Goal: Task Accomplishment & Management: Manage account settings

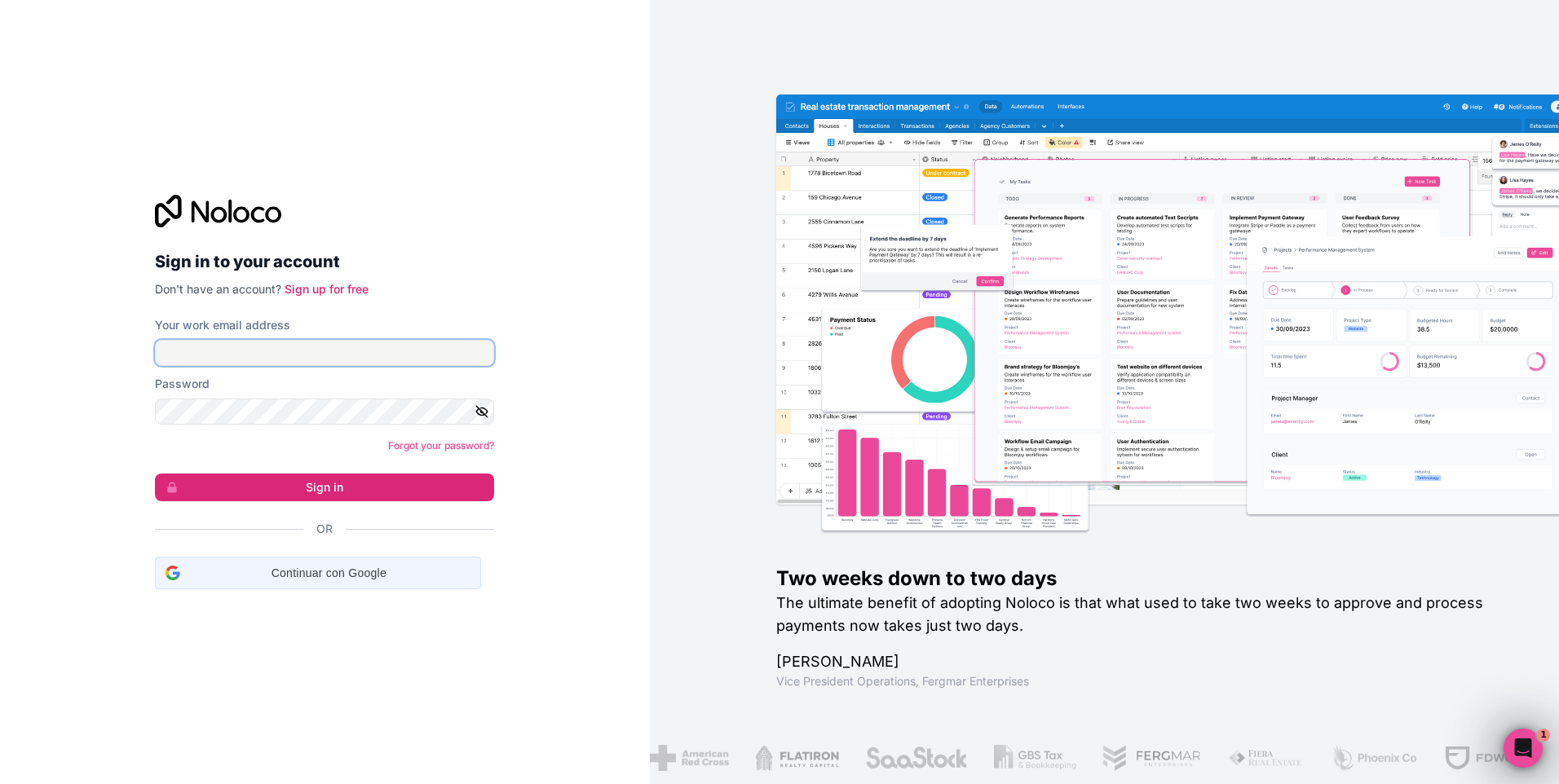
type input "rocamboler529@gmail.com"
click at [346, 569] on span "Continuar con Google" at bounding box center [328, 573] width 283 height 17
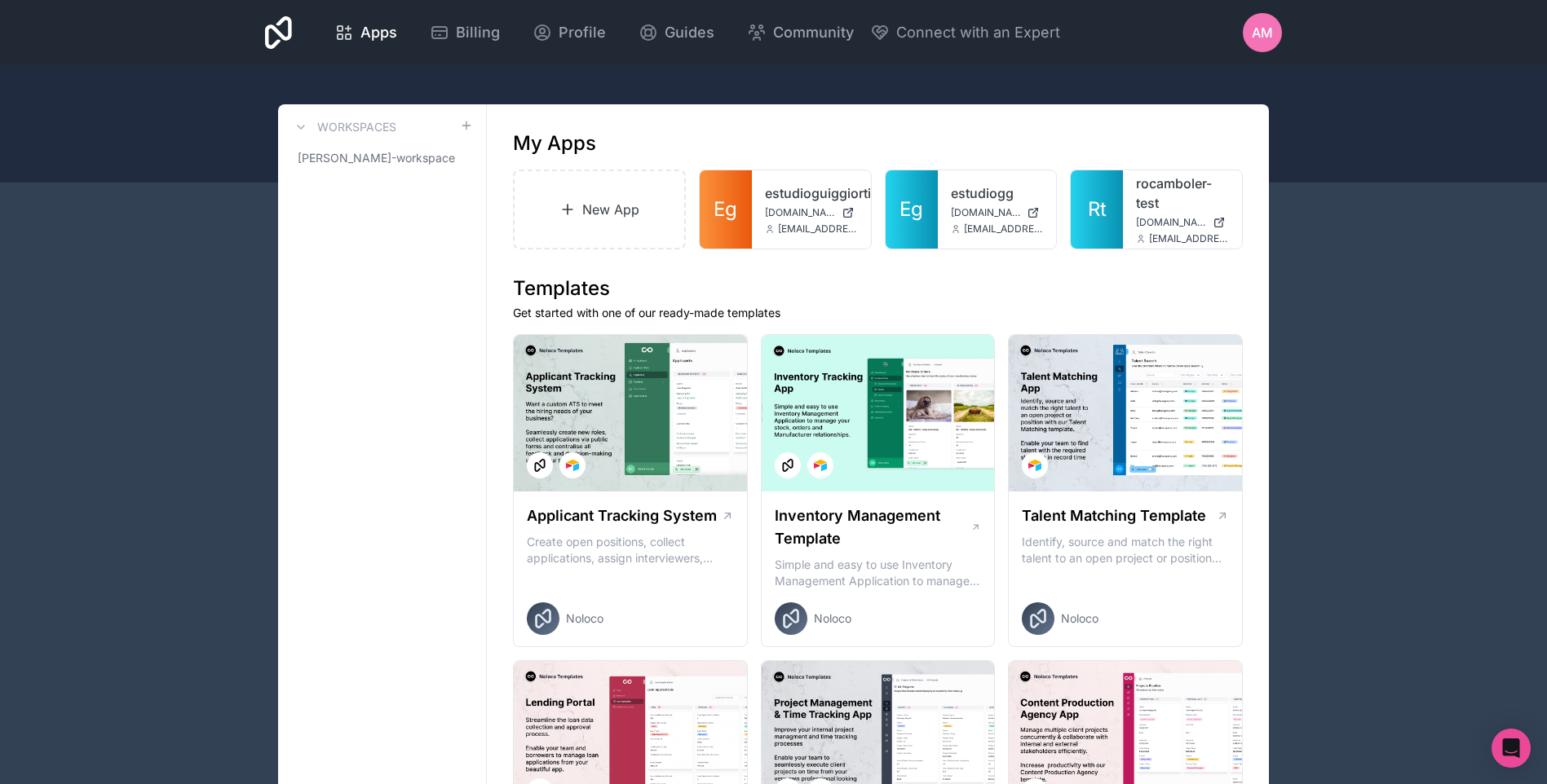
click at [1258, 44] on div "AM" at bounding box center [1262, 32] width 39 height 39
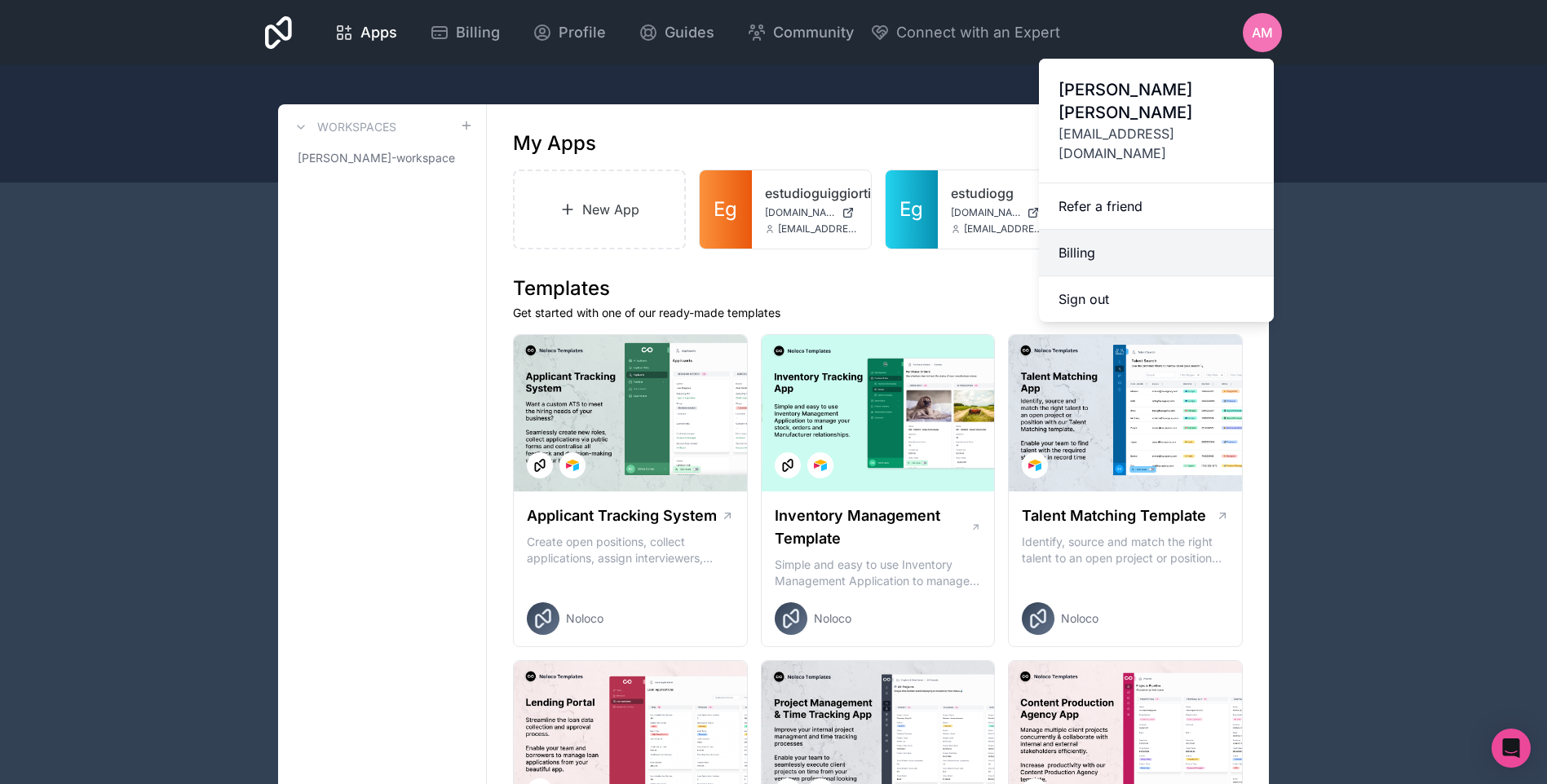
click at [1118, 230] on link "Billing" at bounding box center [1156, 253] width 235 height 46
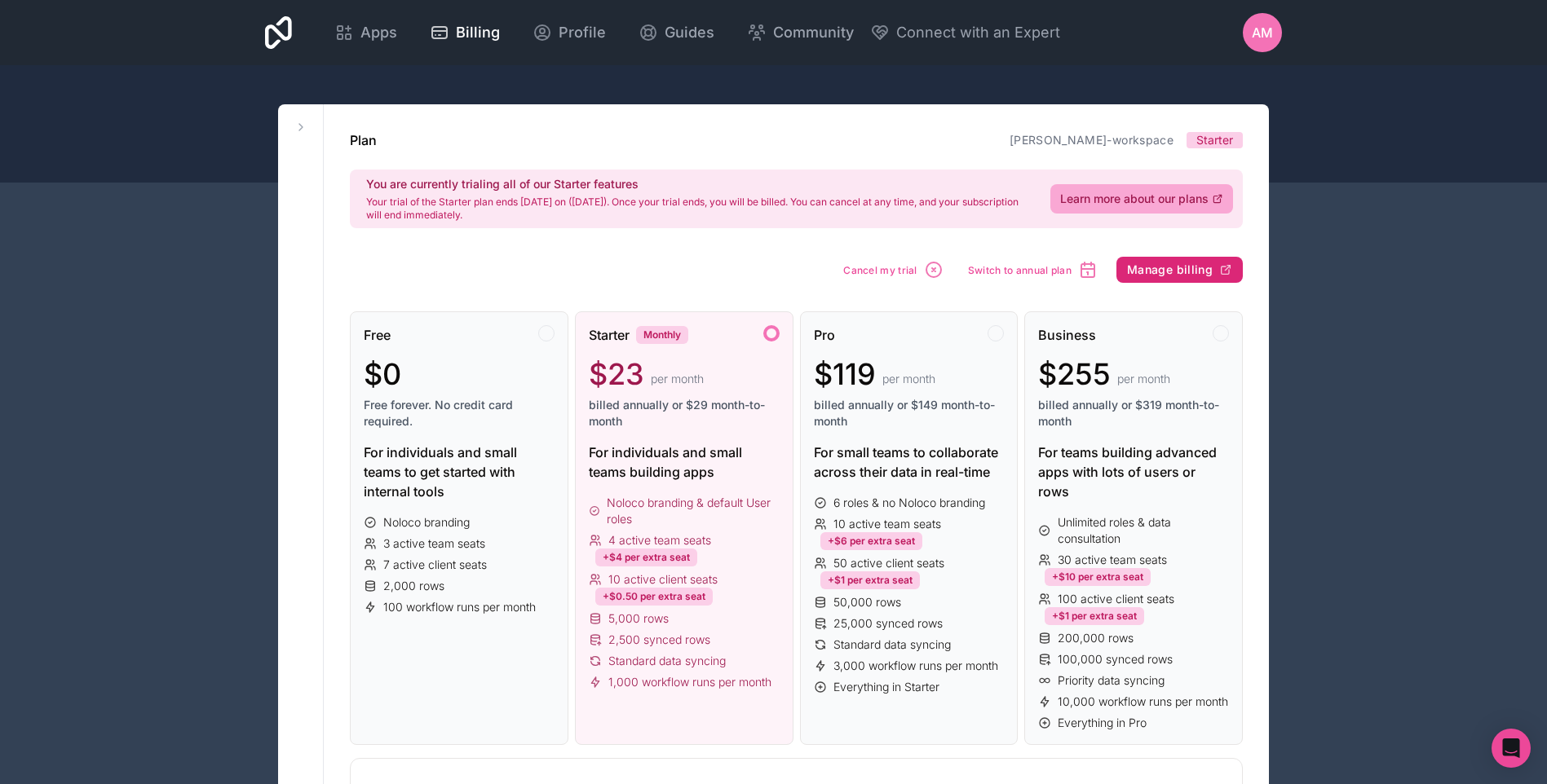
click at [1126, 277] on button "Manage billing" at bounding box center [1180, 269] width 126 height 26
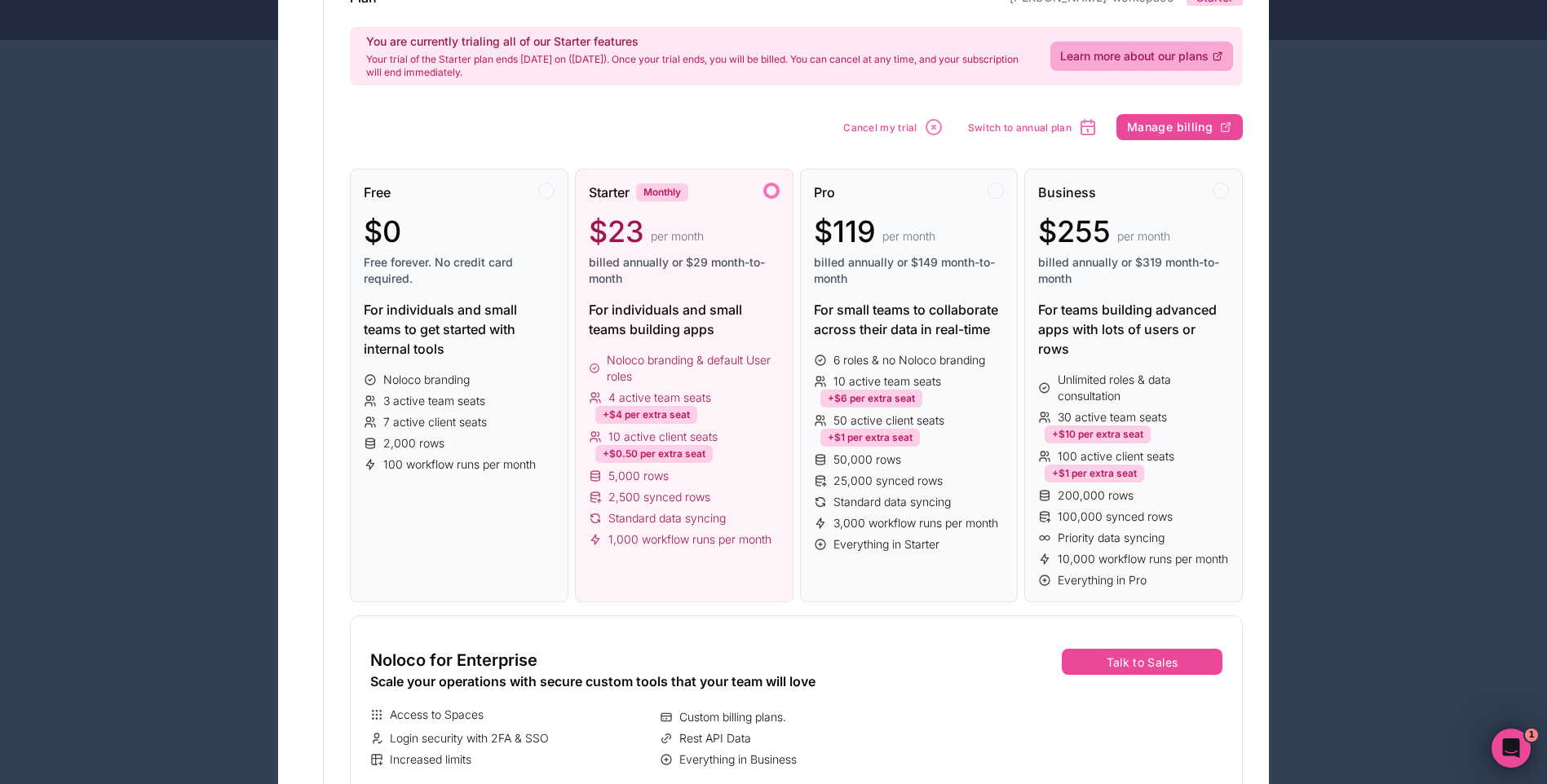
scroll to position [81, 0]
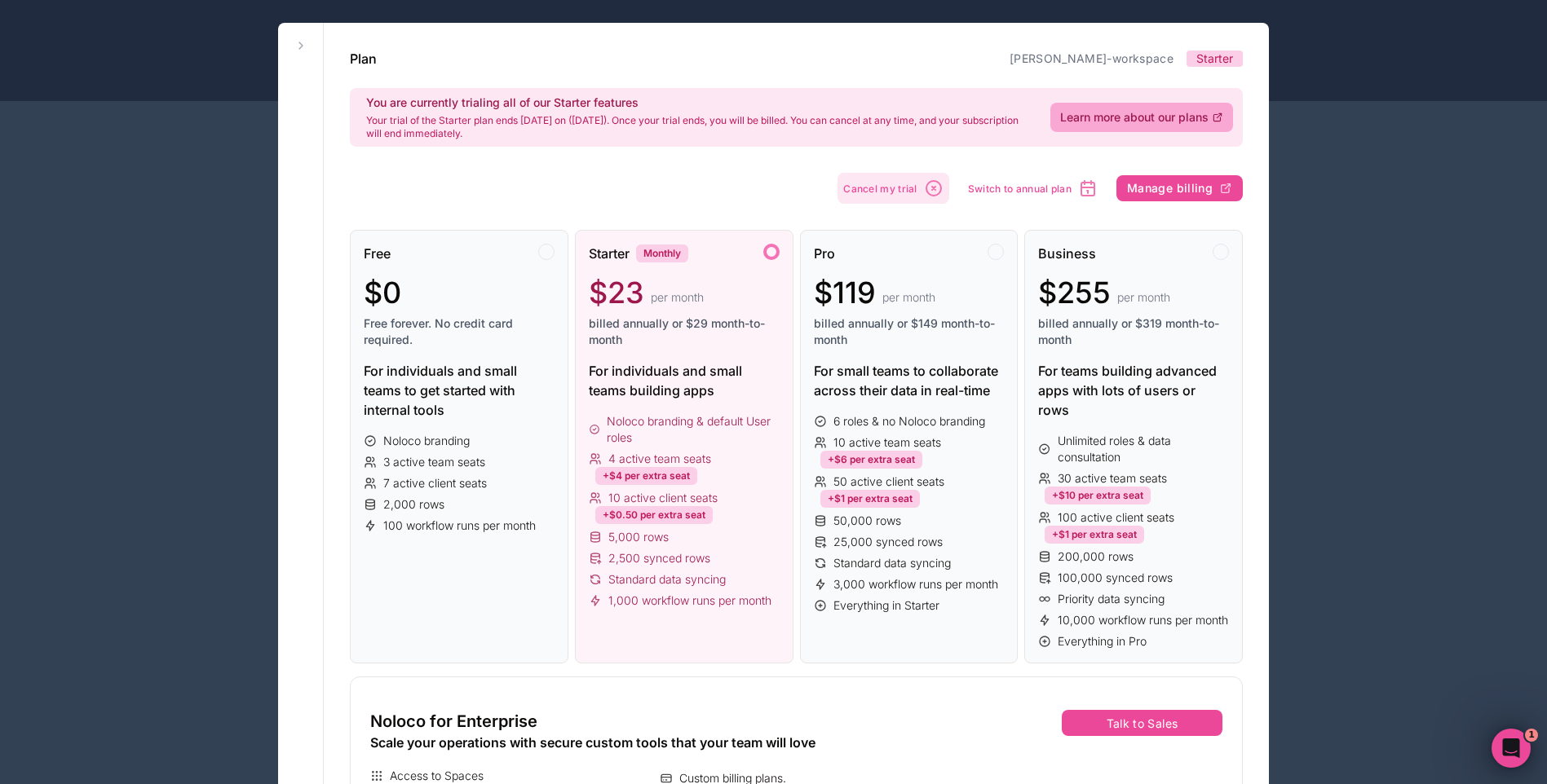
click at [929, 191] on icon "button" at bounding box center [934, 188] width 20 height 20
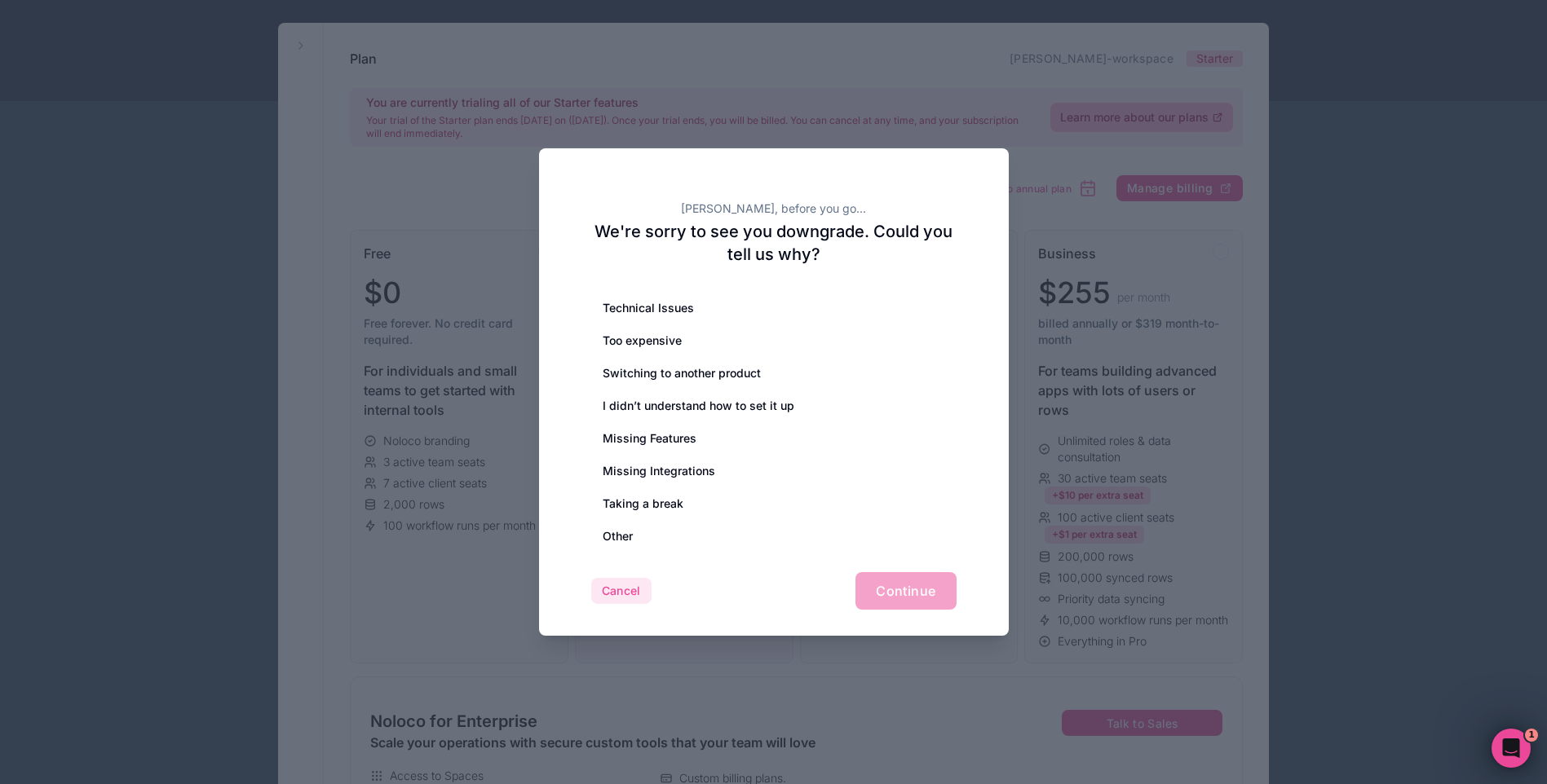
click at [636, 589] on button "Cancel" at bounding box center [621, 590] width 61 height 26
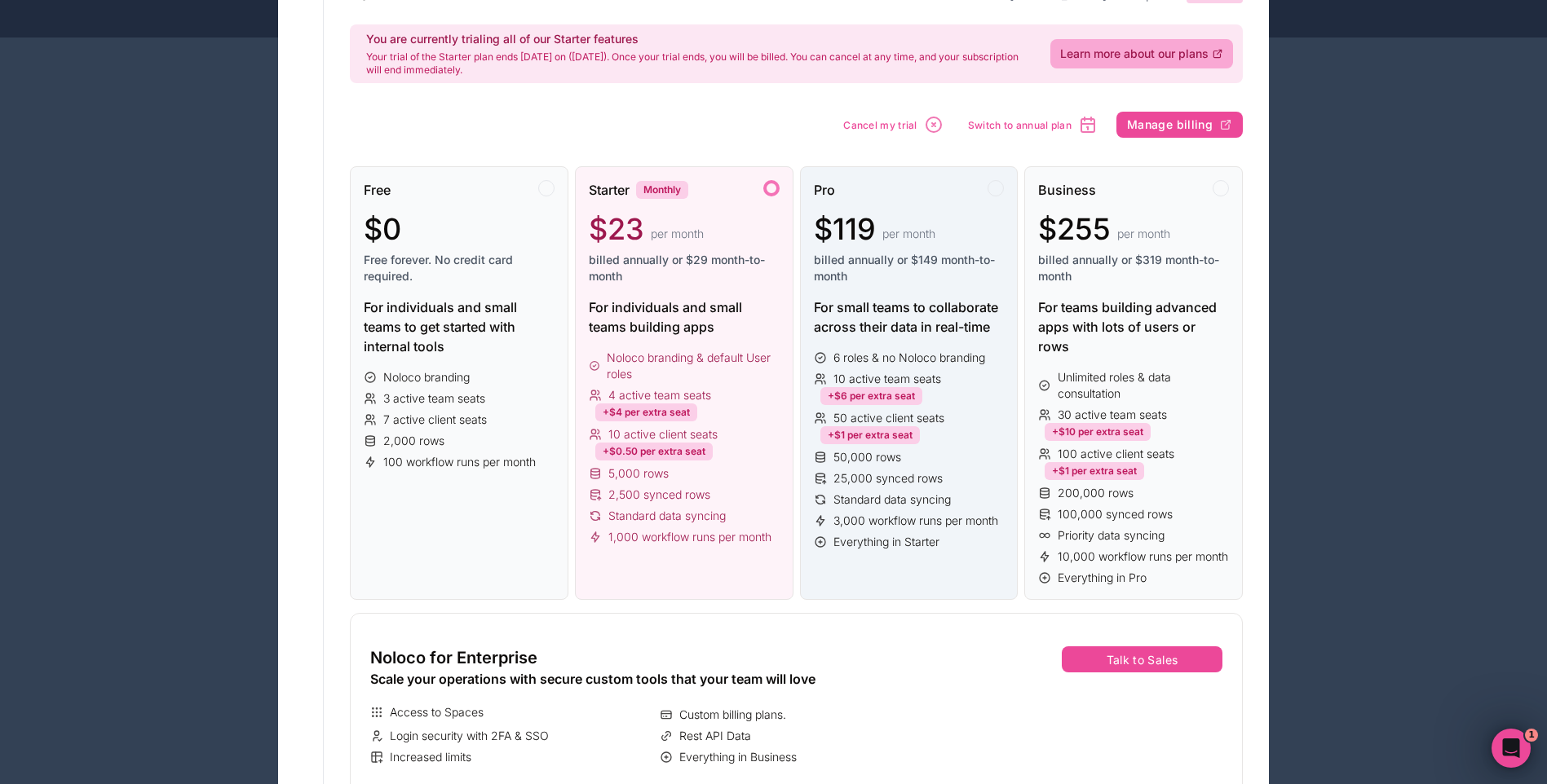
scroll to position [326, 0]
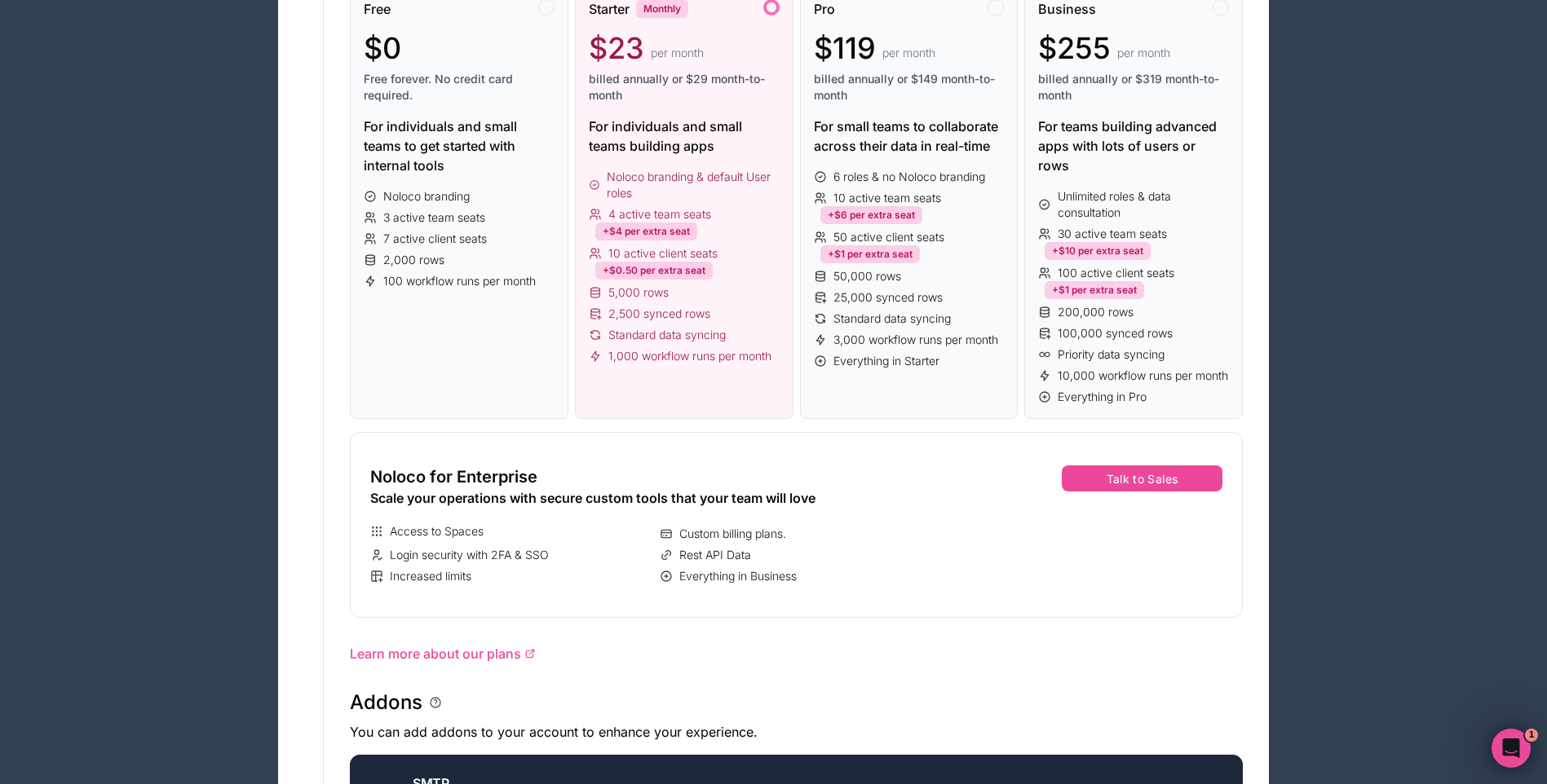
click at [716, 295] on div "5,000 rows" at bounding box center [684, 293] width 191 height 17
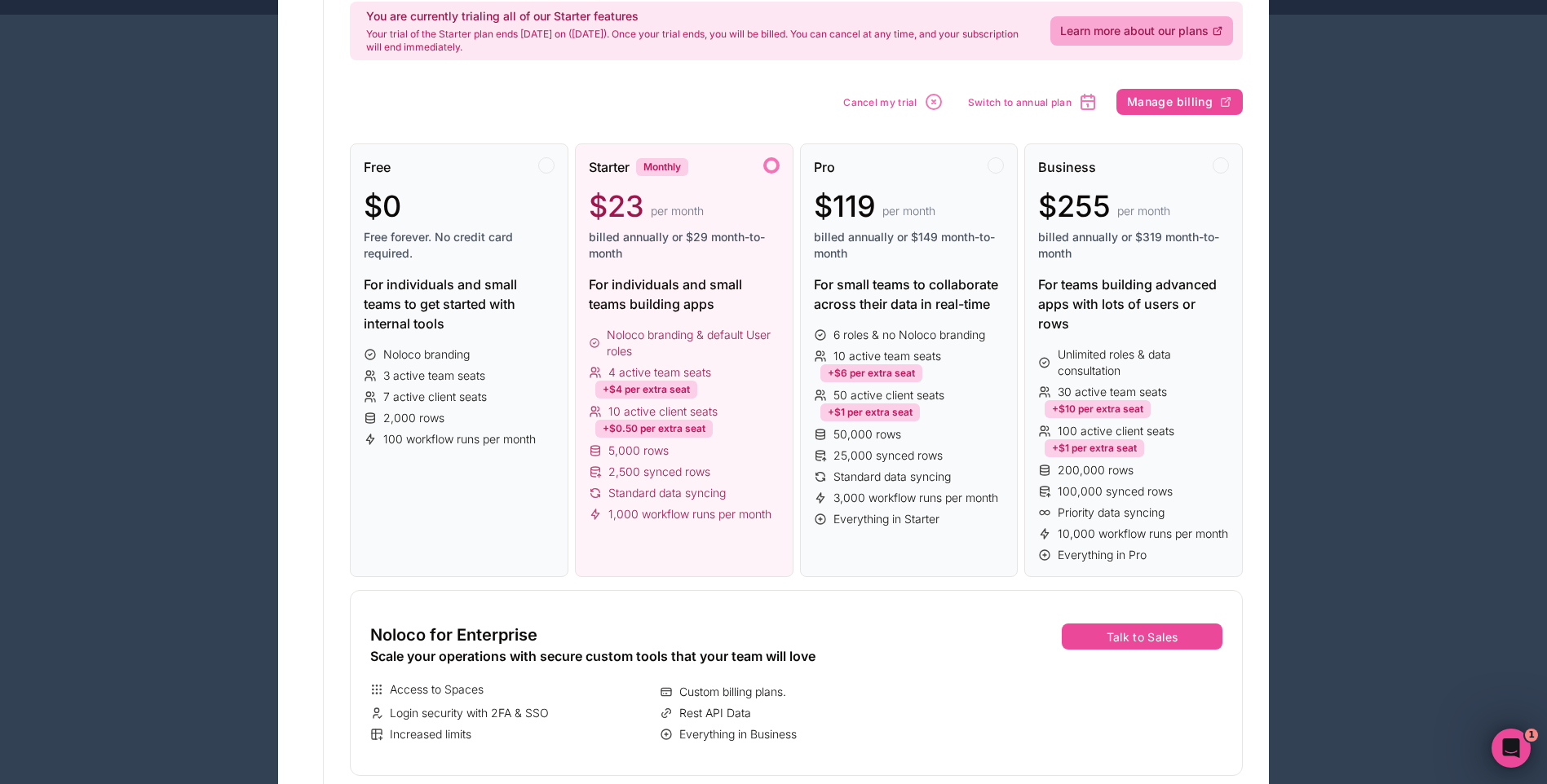
scroll to position [163, 0]
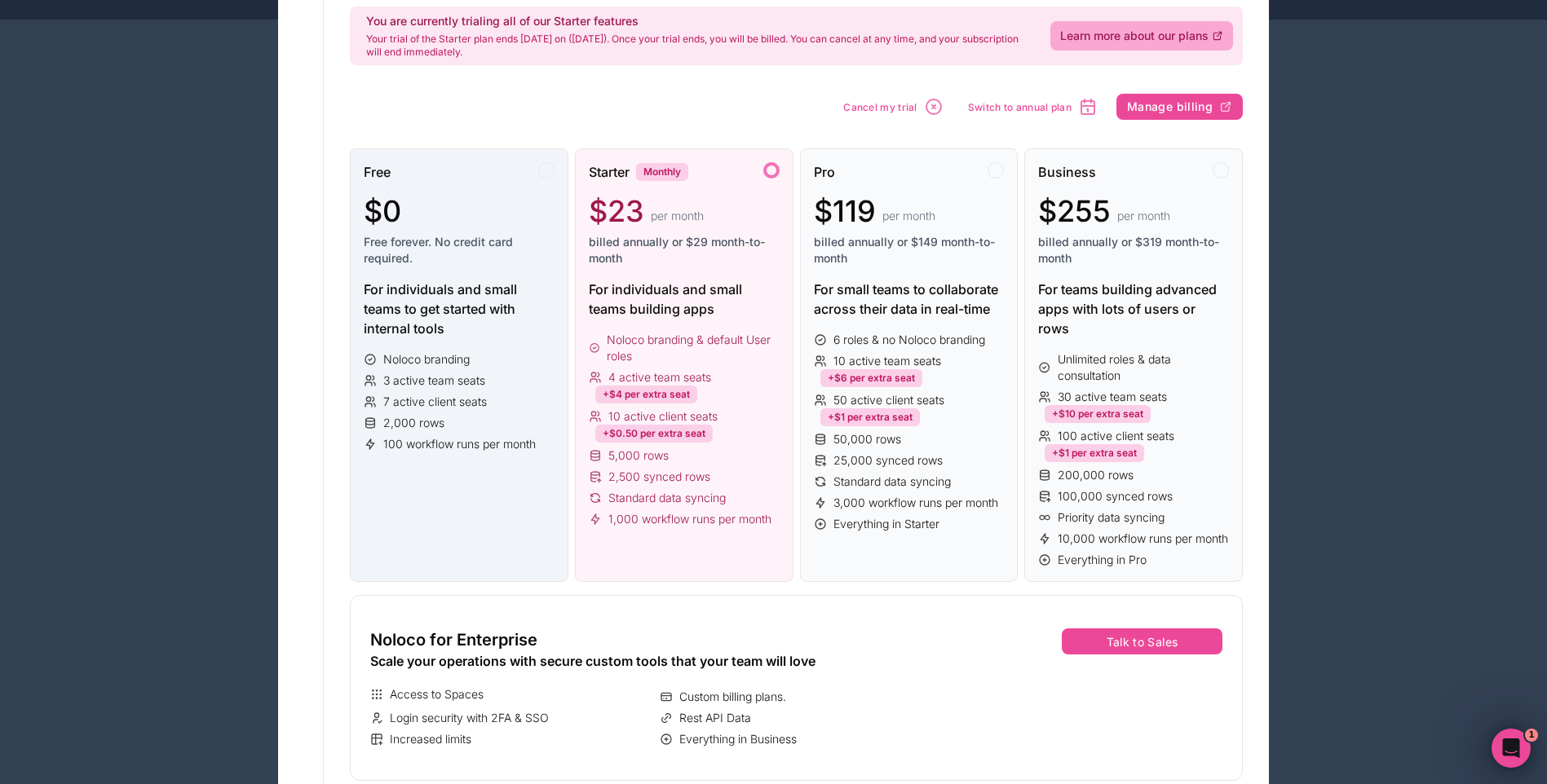
click at [491, 192] on div "Free $0 Free forever. No credit card required." at bounding box center [459, 221] width 191 height 118
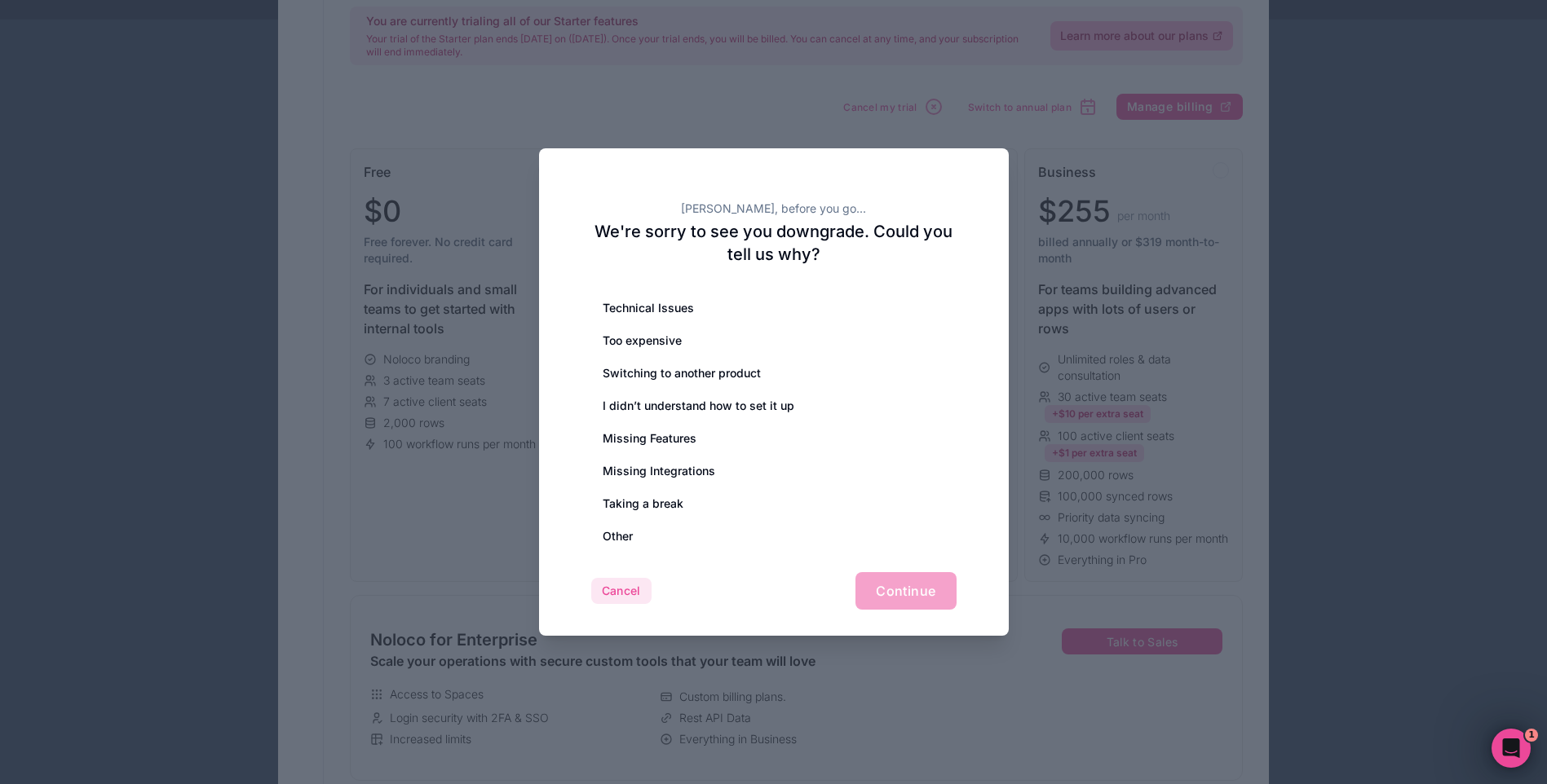
click at [623, 588] on button "Cancel" at bounding box center [621, 590] width 61 height 26
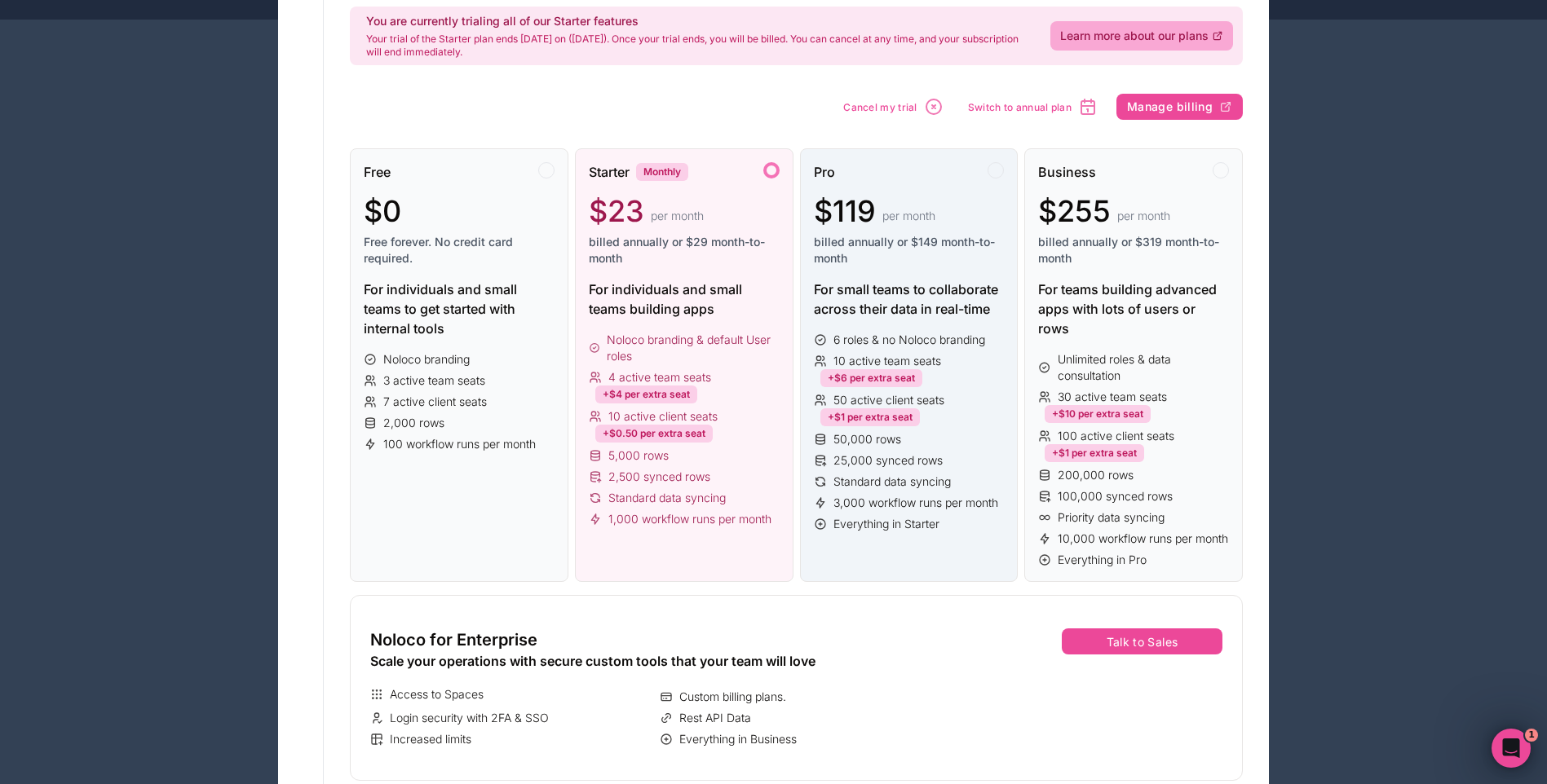
click at [934, 251] on span "billed annually or $149 month-to-month" at bounding box center [909, 249] width 191 height 32
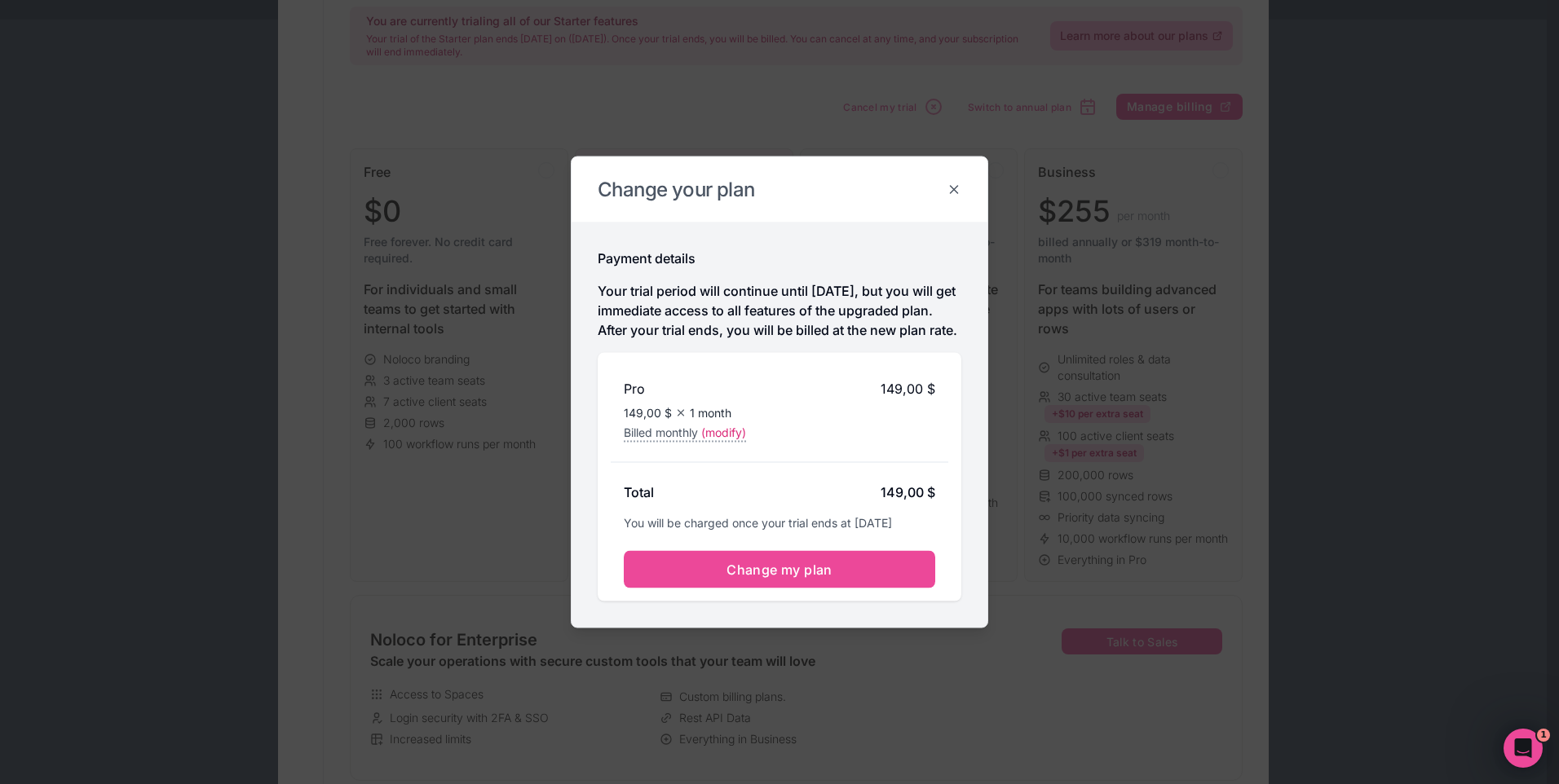
click at [958, 182] on icon at bounding box center [954, 190] width 15 height 15
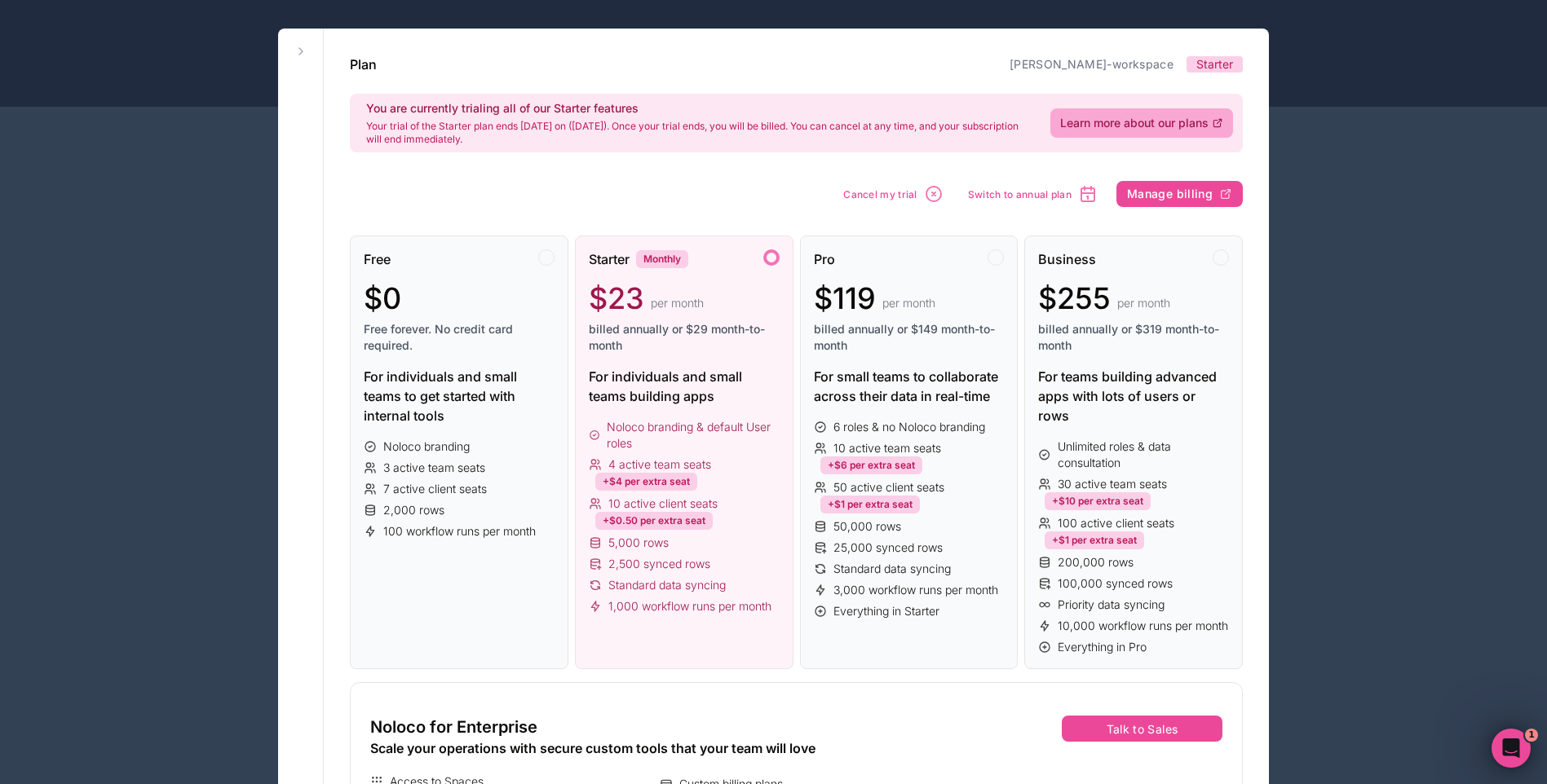
scroll to position [75, 0]
